Goal: Task Accomplishment & Management: Manage account settings

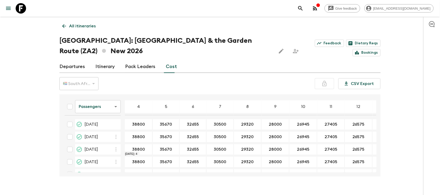
click at [135, 148] on input "38800" at bounding box center [138, 149] width 25 height 6
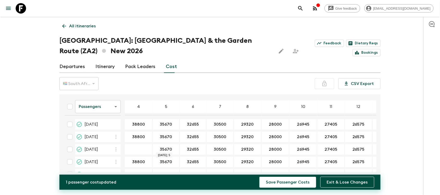
click at [168, 149] on input "35670" at bounding box center [166, 149] width 25 height 6
click at [193, 149] on input "32655" at bounding box center [193, 149] width 24 height 6
click at [219, 148] on input "30500" at bounding box center [219, 149] width 25 height 6
click at [245, 148] on input "29320" at bounding box center [247, 149] width 25 height 6
click at [296, 149] on input "26945" at bounding box center [303, 149] width 26 height 6
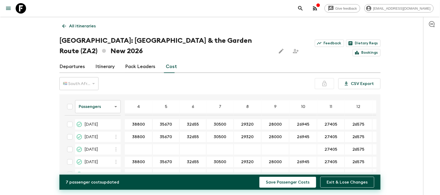
click at [321, 148] on input "27405" at bounding box center [330, 149] width 25 height 6
click at [349, 148] on input "26575" at bounding box center [358, 149] width 25 height 6
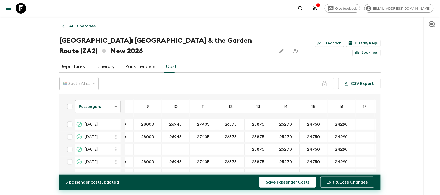
scroll to position [0, 139]
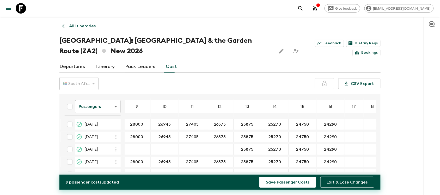
click at [246, 150] on input "25875" at bounding box center [247, 149] width 25 height 6
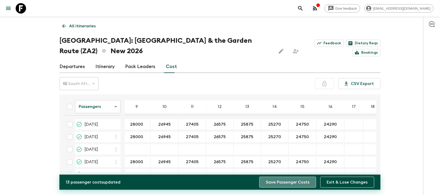
click at [295, 184] on button "Save Passenger Costs" at bounding box center [287, 182] width 57 height 11
click at [298, 187] on button "Save Passenger Costs" at bounding box center [287, 182] width 57 height 11
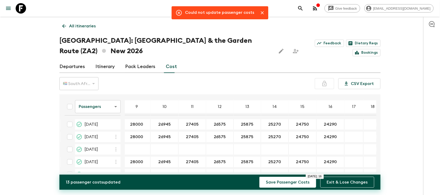
click at [182, 13] on icon at bounding box center [179, 13] width 6 height 6
click at [263, 13] on icon "Close" at bounding box center [262, 12] width 5 height 5
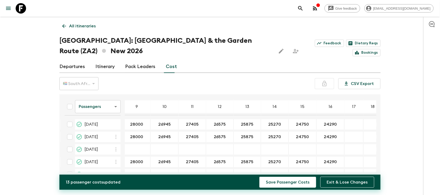
click at [318, 8] on icon "button" at bounding box center [315, 8] width 6 height 6
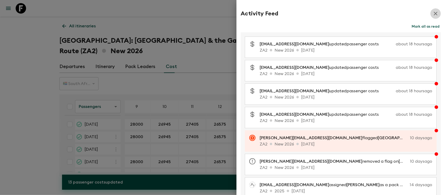
click at [434, 14] on button "button" at bounding box center [435, 13] width 10 height 10
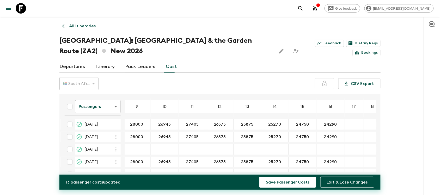
click at [56, 101] on div "All itineraries [GEOGRAPHIC_DATA]: [GEOGRAPHIC_DATA] (ZA2) New 2026 Feedback Di…" at bounding box center [220, 97] width 334 height 160
click at [108, 67] on link "Itinerary" at bounding box center [104, 66] width 19 height 13
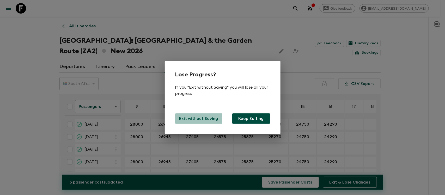
click at [205, 121] on p "Exit without Saving" at bounding box center [198, 118] width 39 height 6
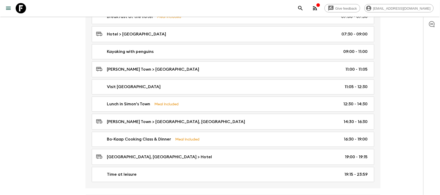
scroll to position [326, 0]
